Goal: Use online tool/utility: Utilize a website feature to perform a specific function

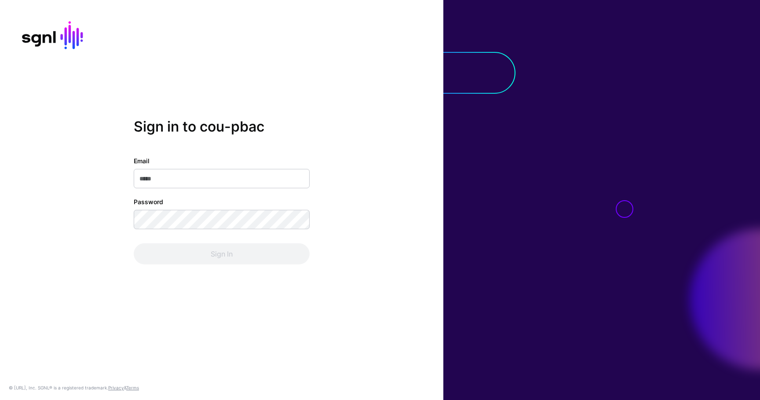
type input "**********"
click at [227, 242] on div "**********" at bounding box center [222, 210] width 176 height 108
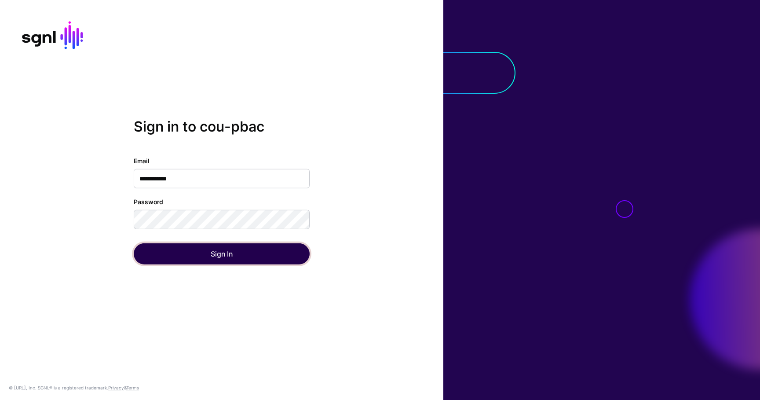
click at [225, 245] on button "Sign In" at bounding box center [222, 253] width 176 height 21
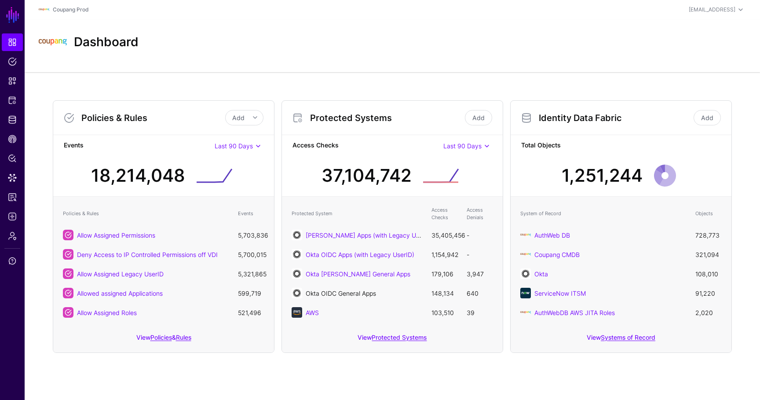
click at [355, 293] on link "Okta OIDC General Apps" at bounding box center [341, 292] width 70 height 7
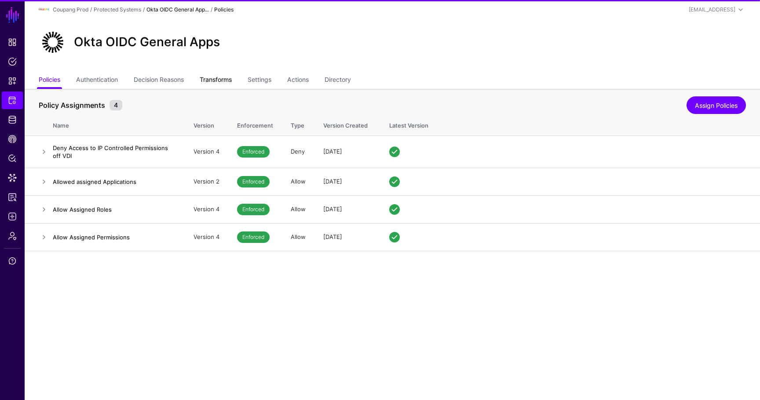
click at [230, 82] on link "Transforms" at bounding box center [216, 80] width 32 height 17
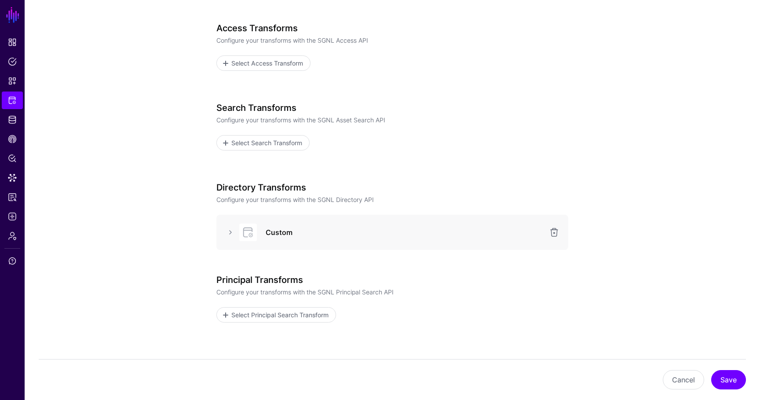
scroll to position [139, 0]
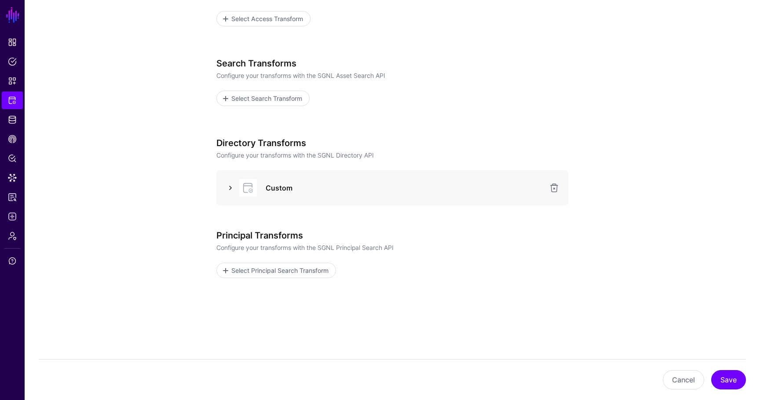
click at [234, 187] on link at bounding box center [230, 188] width 11 height 11
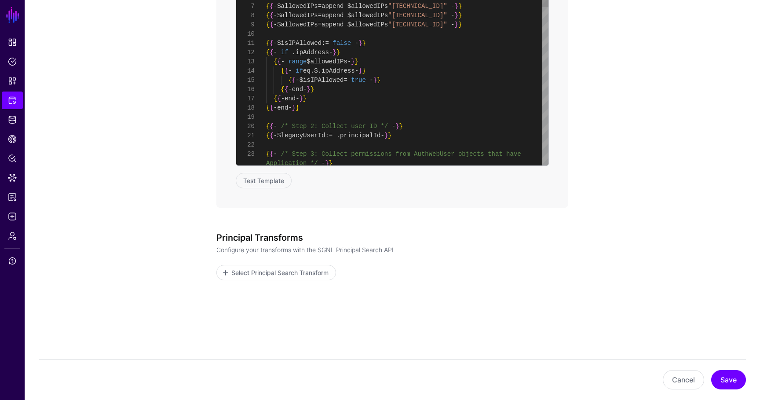
scroll to position [768, 0]
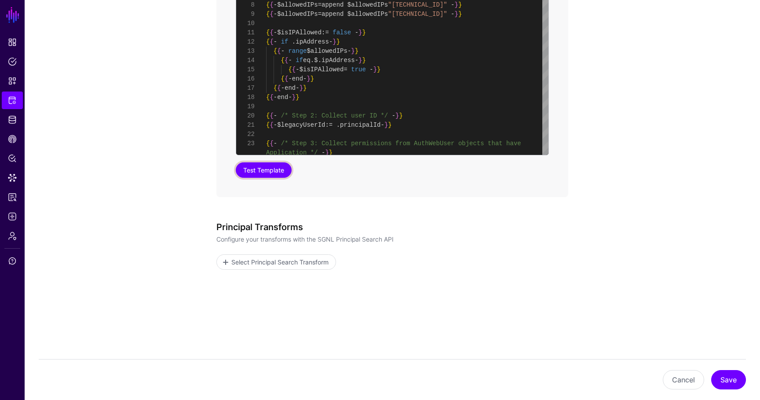
click at [266, 169] on button "Test Template" at bounding box center [264, 169] width 56 height 15
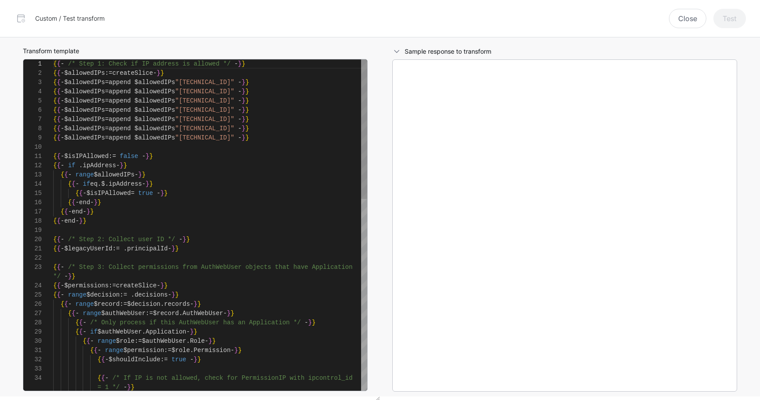
scroll to position [92, 0]
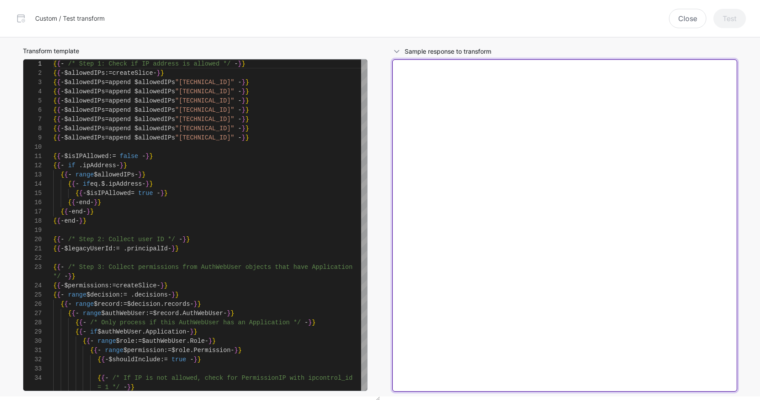
click at [466, 137] on textarea at bounding box center [564, 225] width 345 height 332
paste textarea "**********"
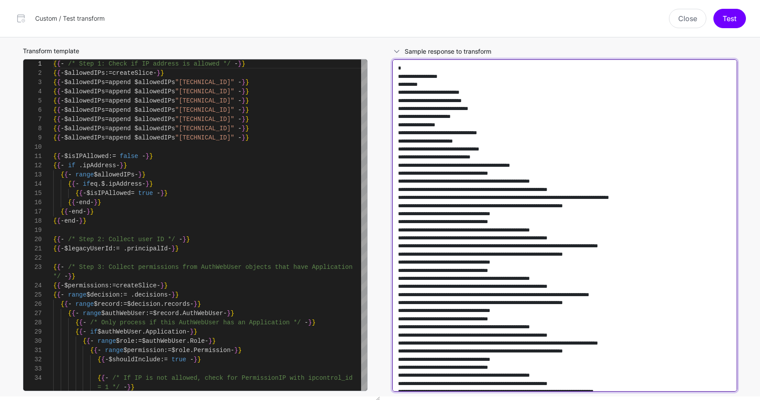
scroll to position [91073, 0]
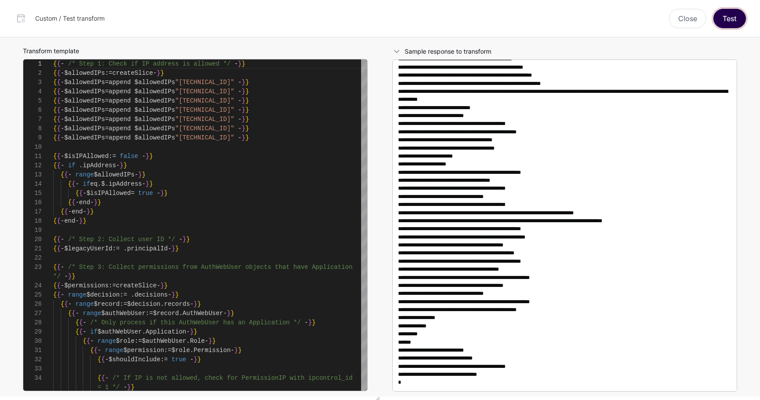
click at [730, 25] on button "Test" at bounding box center [729, 18] width 33 height 19
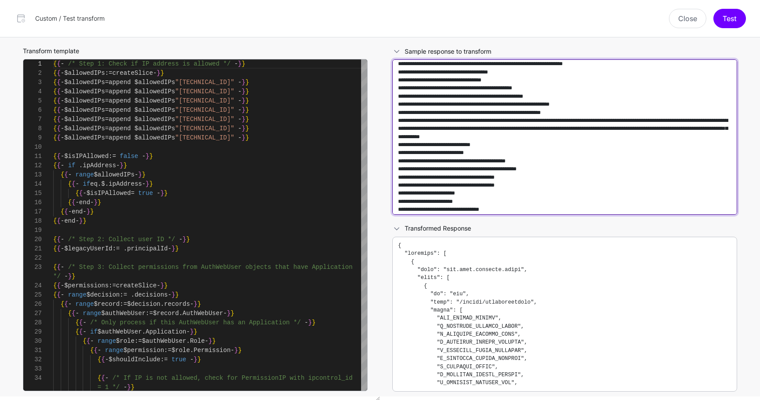
scroll to position [3196, 0]
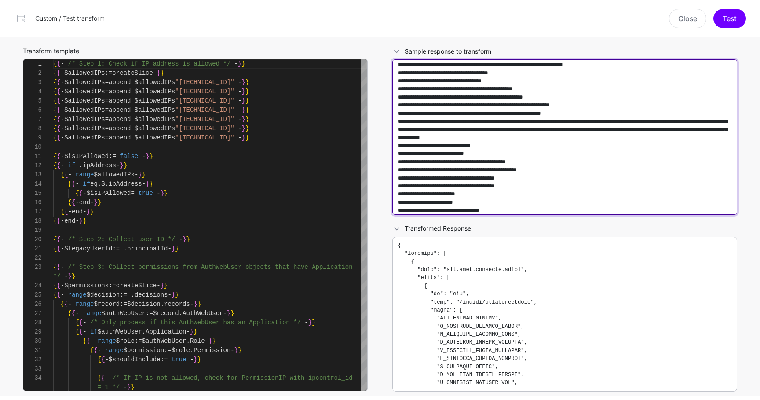
drag, startPoint x: 517, startPoint y: 157, endPoint x: 719, endPoint y: 78, distance: 217.0
click at [719, 78] on textarea at bounding box center [564, 136] width 345 height 155
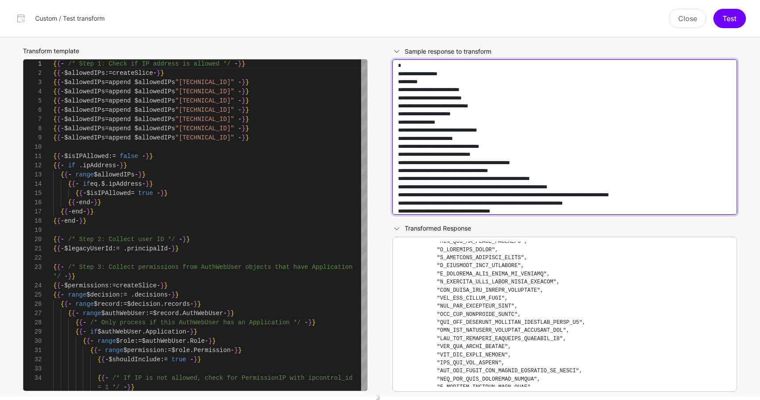
scroll to position [11, 0]
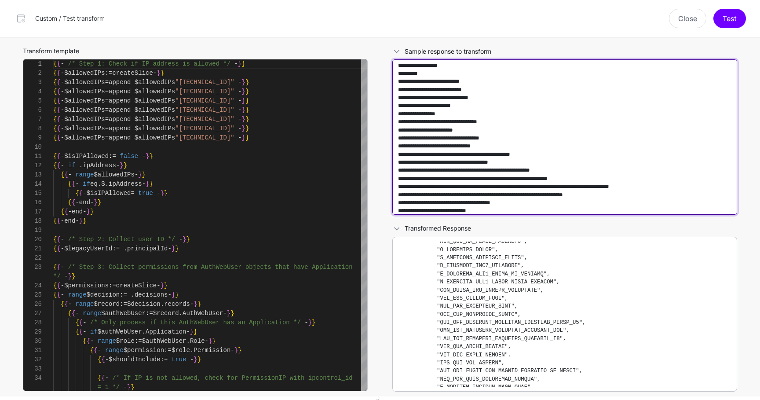
drag, startPoint x: 531, startPoint y: 203, endPoint x: 535, endPoint y: 206, distance: 5.1
click at [535, 206] on textarea at bounding box center [564, 136] width 345 height 155
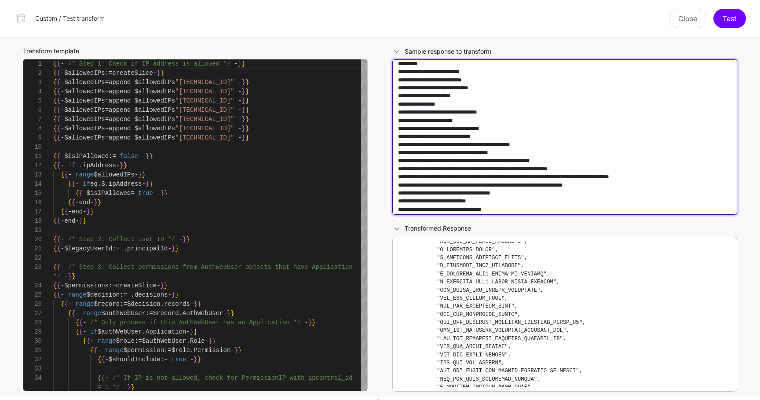
click at [536, 202] on textarea at bounding box center [564, 136] width 345 height 155
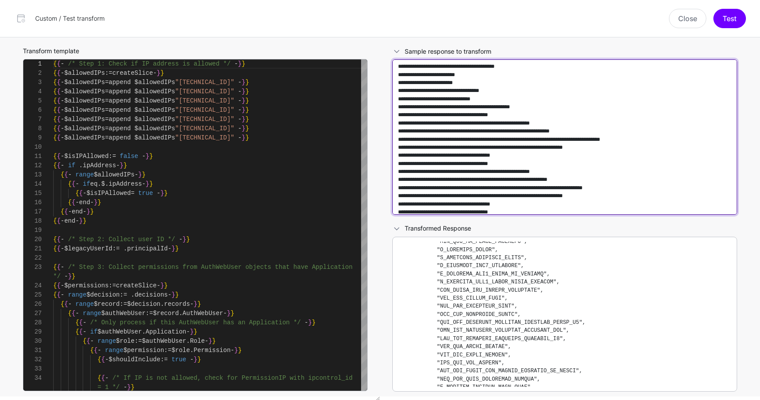
scroll to position [276, 0]
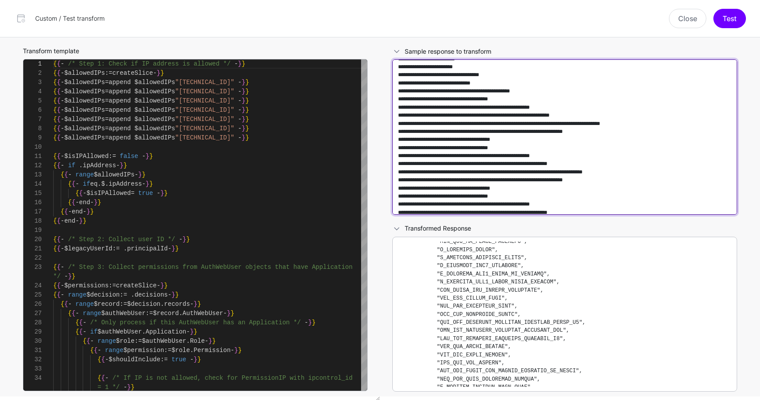
click at [639, 129] on textarea at bounding box center [564, 136] width 345 height 155
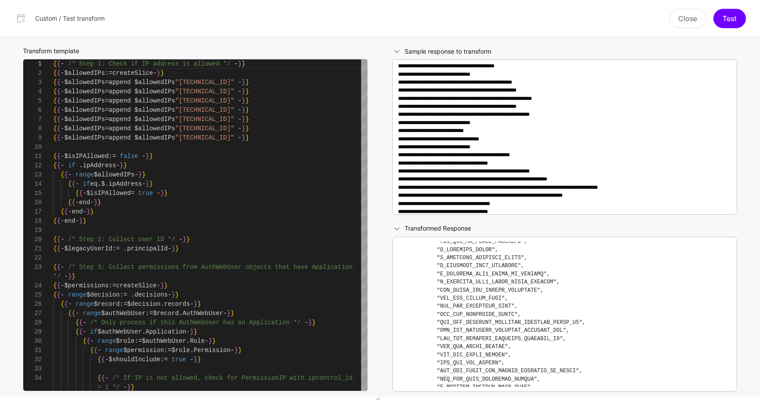
scroll to position [10035, 0]
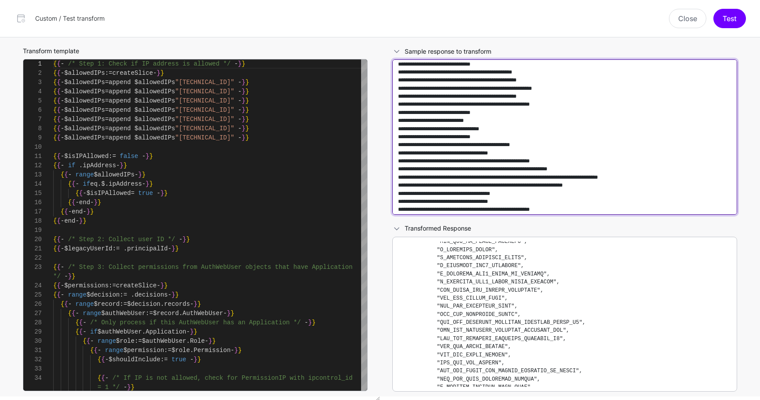
drag, startPoint x: 488, startPoint y: 121, endPoint x: 453, endPoint y: 66, distance: 65.7
click at [453, 66] on textarea at bounding box center [564, 136] width 345 height 155
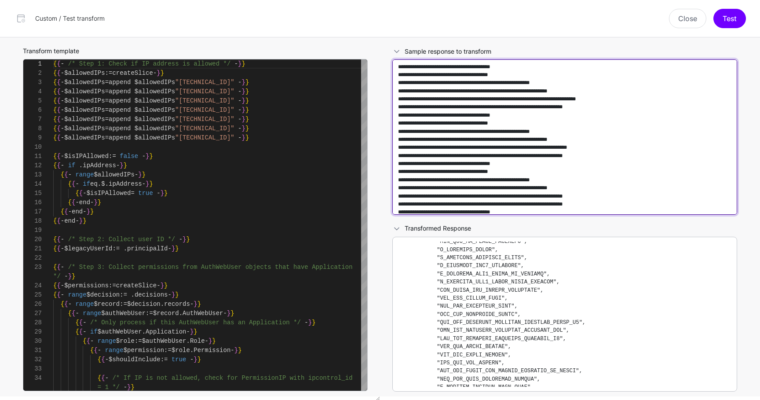
scroll to position [8095, 0]
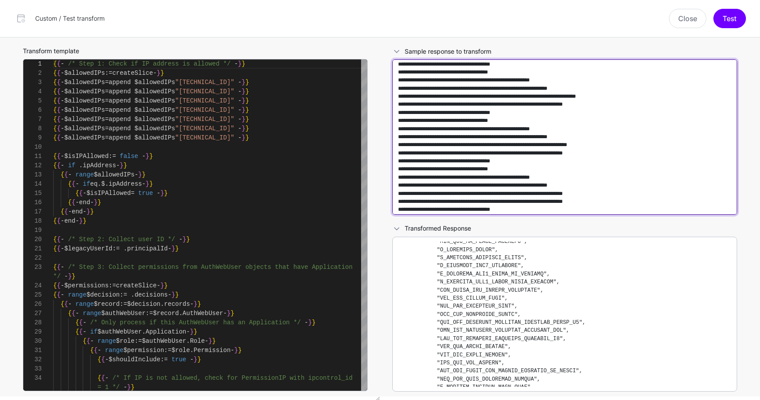
click at [585, 171] on textarea at bounding box center [564, 136] width 345 height 155
click at [491, 149] on textarea at bounding box center [564, 136] width 345 height 155
paste textarea "**********"
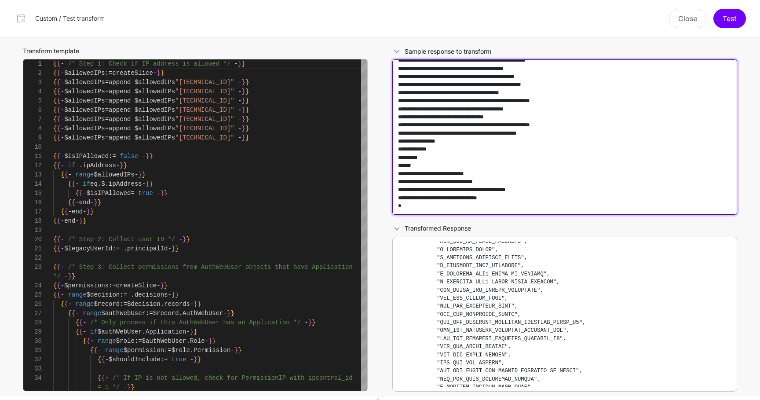
scroll to position [423, 0]
type textarea "**********"
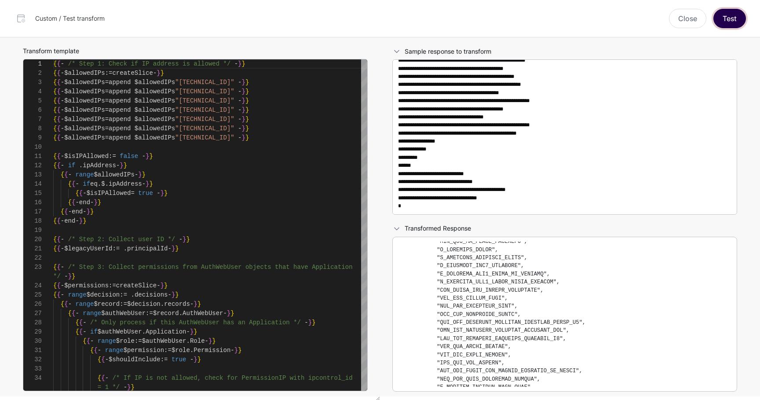
click at [732, 23] on button "Test" at bounding box center [729, 18] width 33 height 19
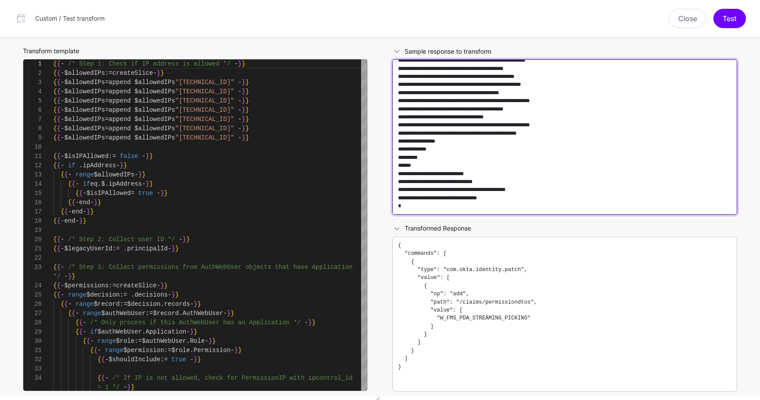
click at [563, 188] on textarea at bounding box center [564, 136] width 345 height 155
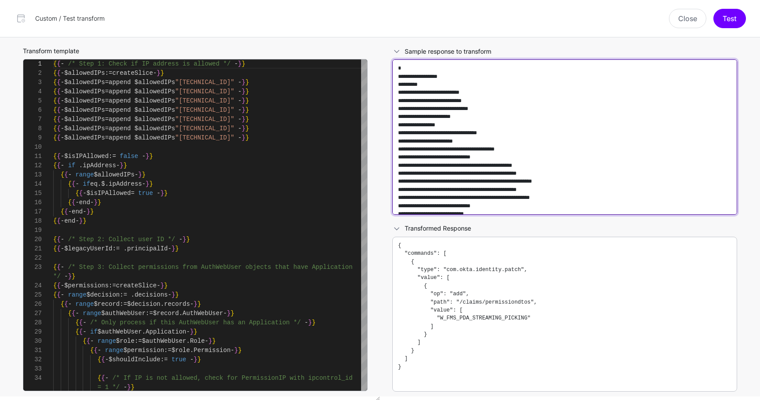
click at [535, 165] on textarea at bounding box center [564, 136] width 345 height 155
click at [563, 159] on textarea at bounding box center [564, 136] width 345 height 155
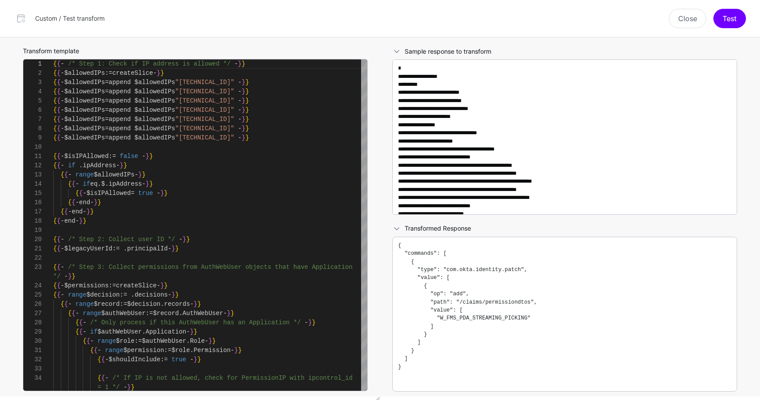
click at [551, 293] on pre "{ "commands": [ { "type": "com.okta.identity.patch", "value": [ { "op": "add", …" at bounding box center [564, 314] width 333 height 146
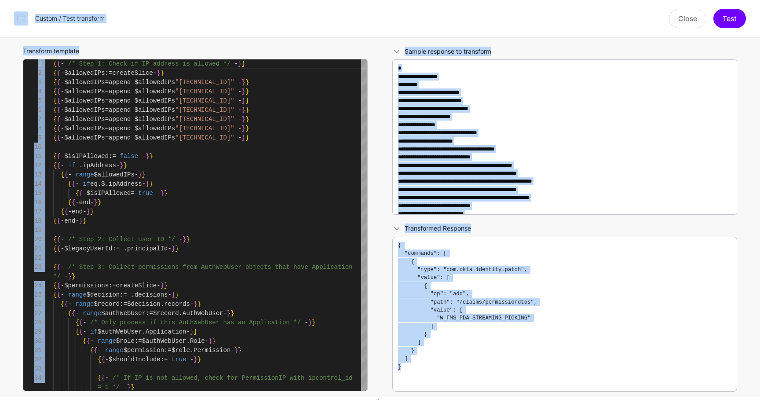
click at [551, 293] on pre "{ "commands": [ { "type": "com.okta.identity.patch", "value": [ { "op": "add", …" at bounding box center [564, 314] width 333 height 146
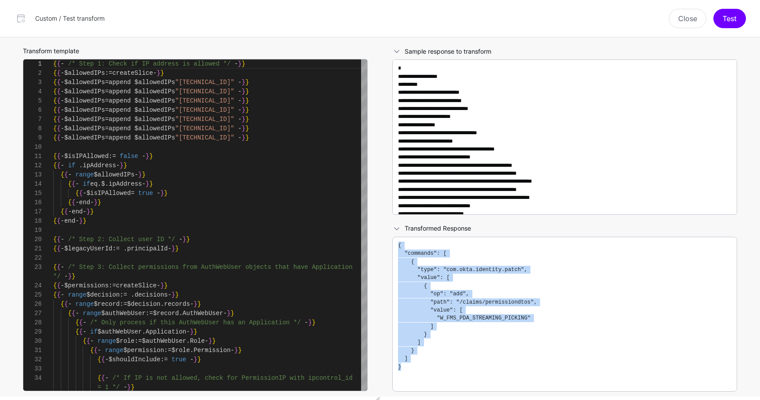
drag, startPoint x: 410, startPoint y: 372, endPoint x: 387, endPoint y: 234, distance: 140.4
click at [387, 234] on div "Transformed Response { "commands": [ { "type": "com.okta.identity.patch", "valu…" at bounding box center [565, 311] width 362 height 177
copy code "{ "commands": [ { "type": "com.okta.identity.patch", "value": [ { "op": "add", …"
